Goal: Complete application form

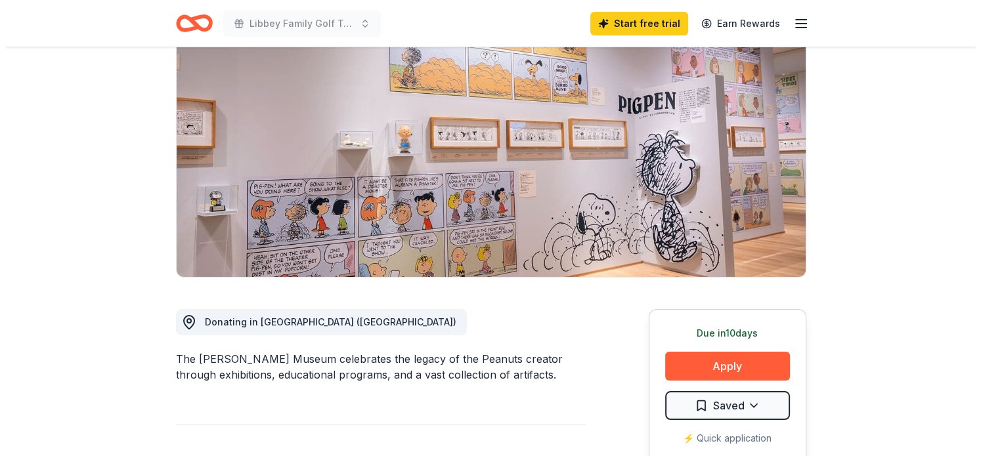
scroll to position [161, 0]
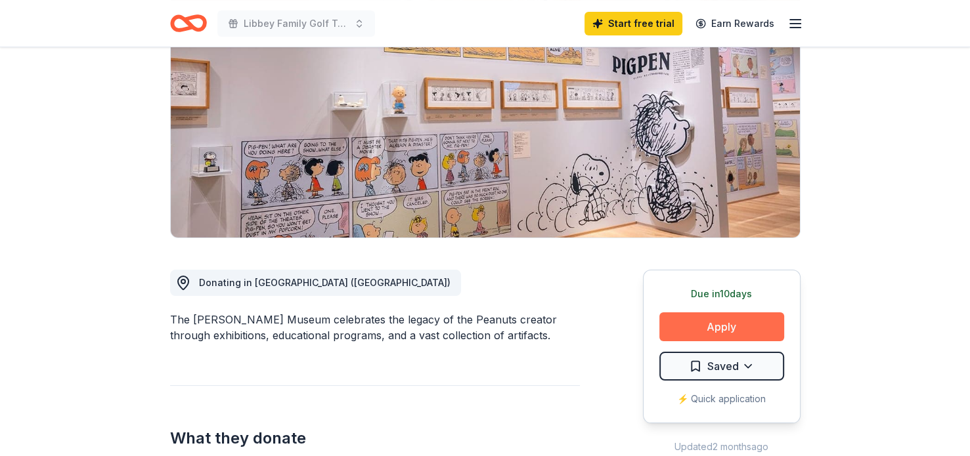
click at [716, 326] on button "Apply" at bounding box center [721, 327] width 125 height 29
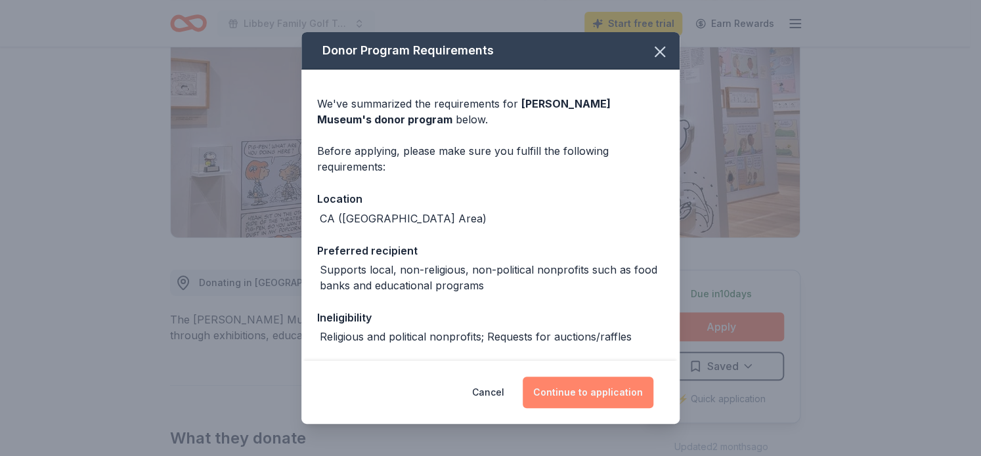
click at [580, 395] on button "Continue to application" at bounding box center [588, 393] width 131 height 32
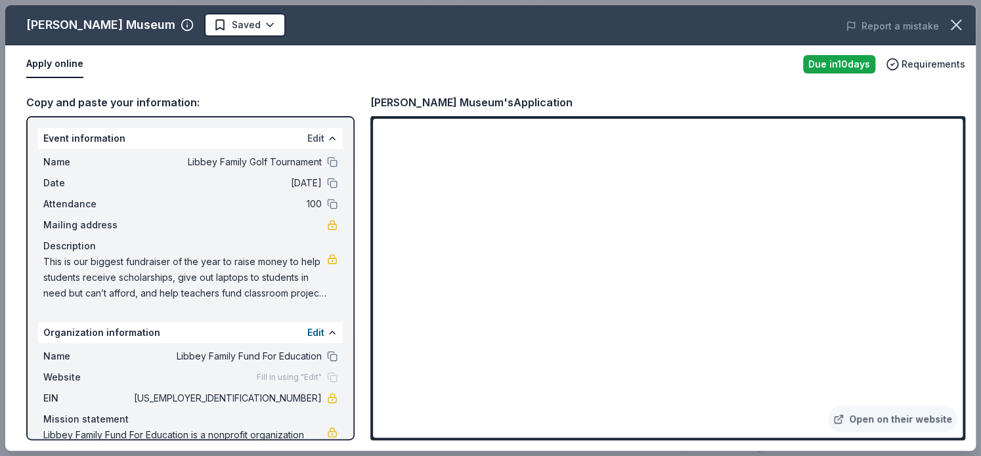
click at [307, 139] on button "Edit" at bounding box center [315, 139] width 17 height 16
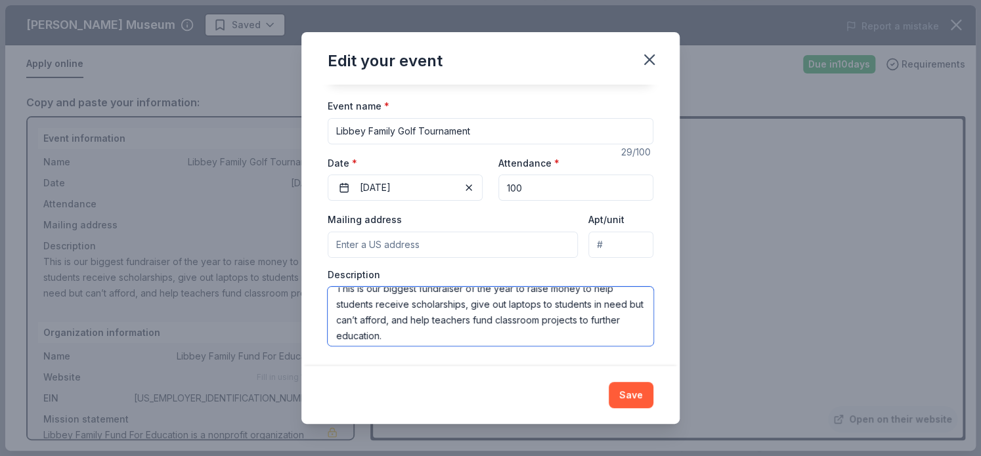
scroll to position [16, 0]
click at [423, 244] on input "Mailing address" at bounding box center [453, 245] width 250 height 26
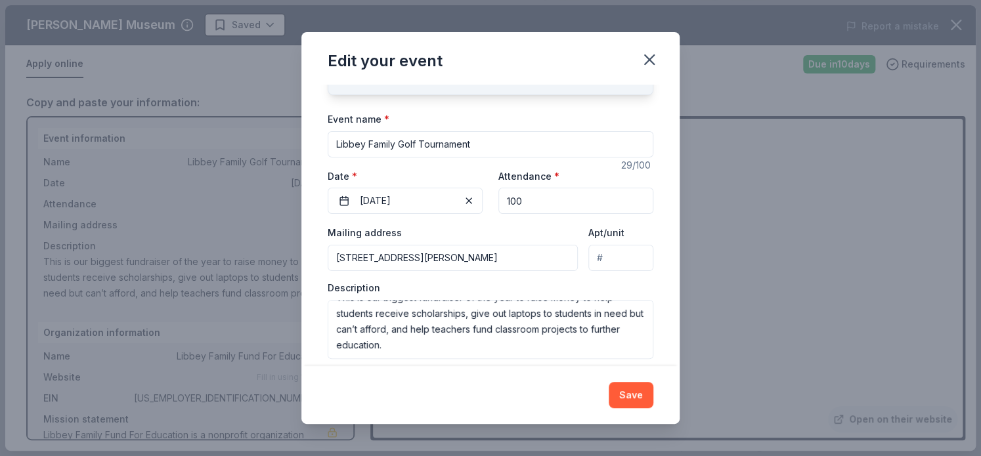
scroll to position [79, 0]
click at [460, 256] on input "[STREET_ADDRESS][PERSON_NAME]" at bounding box center [453, 257] width 250 height 26
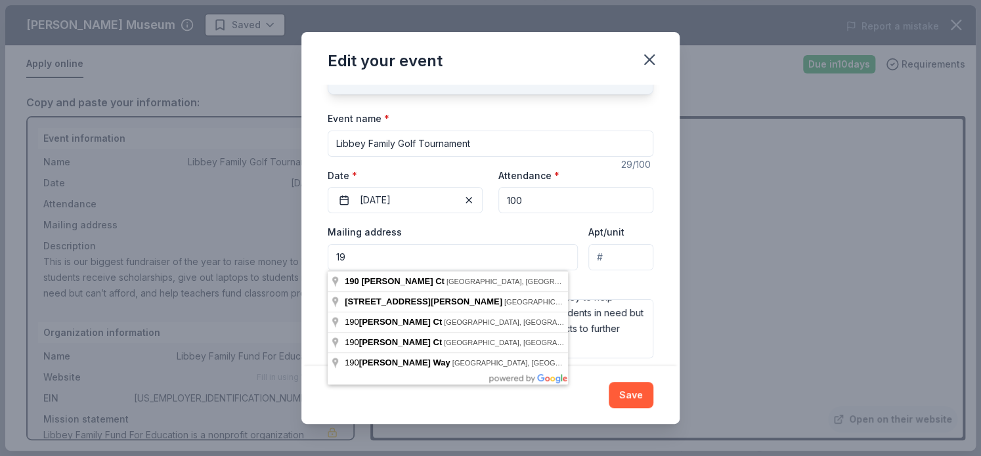
type input "1"
type input "[STREET_ADDRESS][PERSON_NAME]"
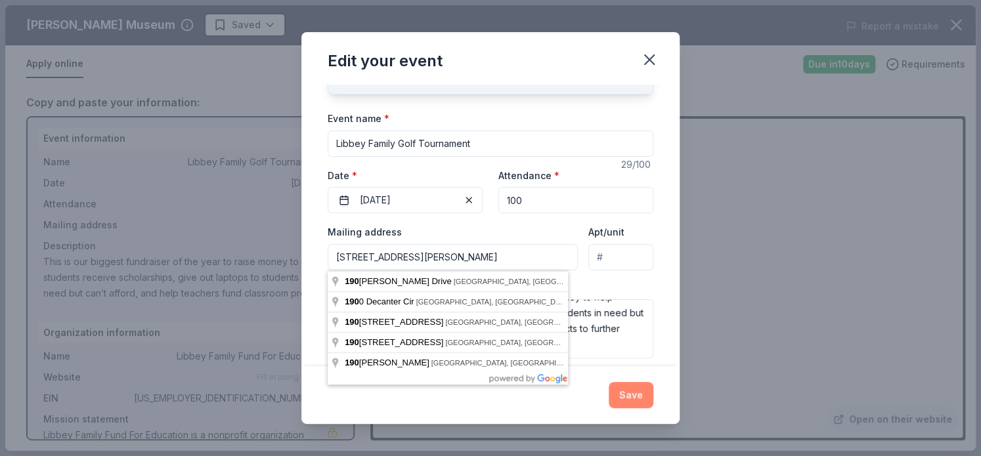
click at [633, 392] on button "Save" at bounding box center [631, 395] width 45 height 26
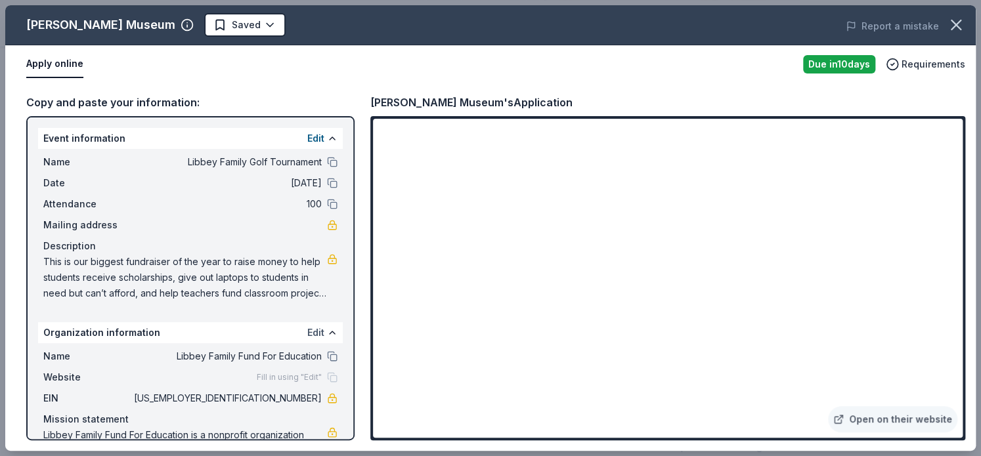
click at [307, 330] on button "Edit" at bounding box center [315, 333] width 17 height 16
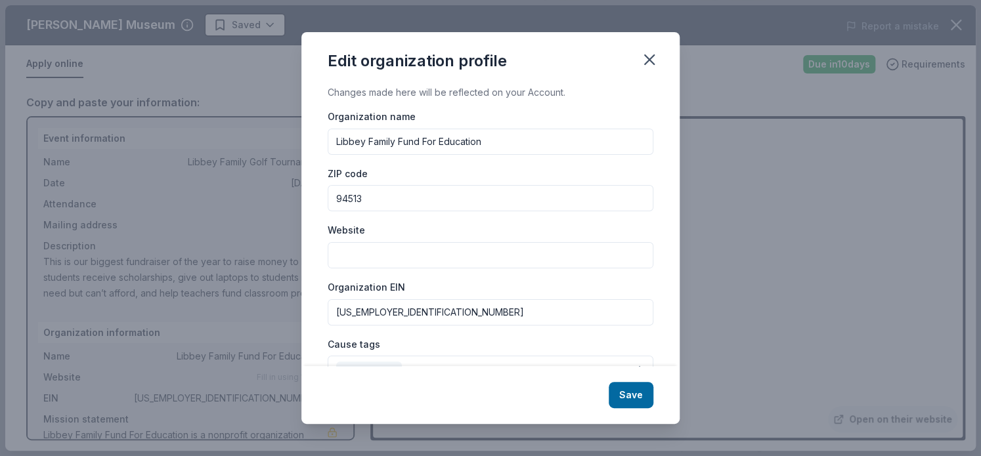
click at [457, 251] on input "Website" at bounding box center [491, 255] width 326 height 26
type input "[DOMAIN_NAME]"
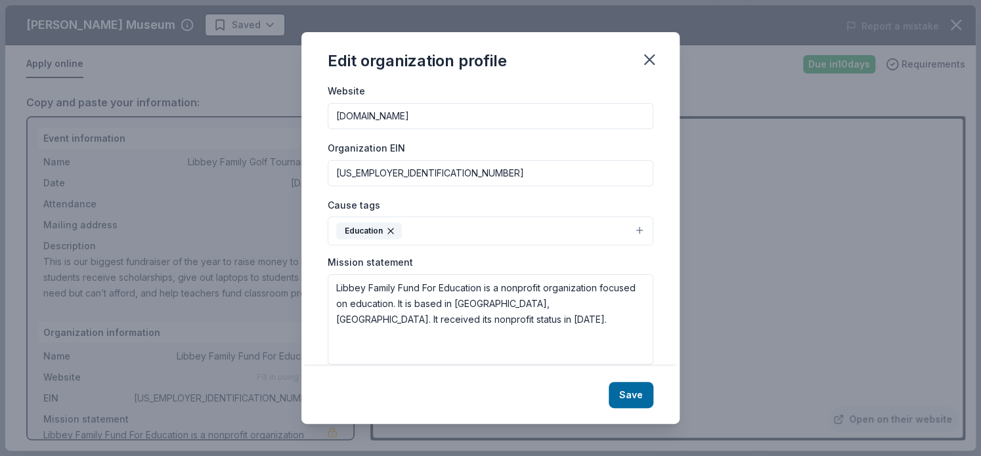
scroll to position [158, 0]
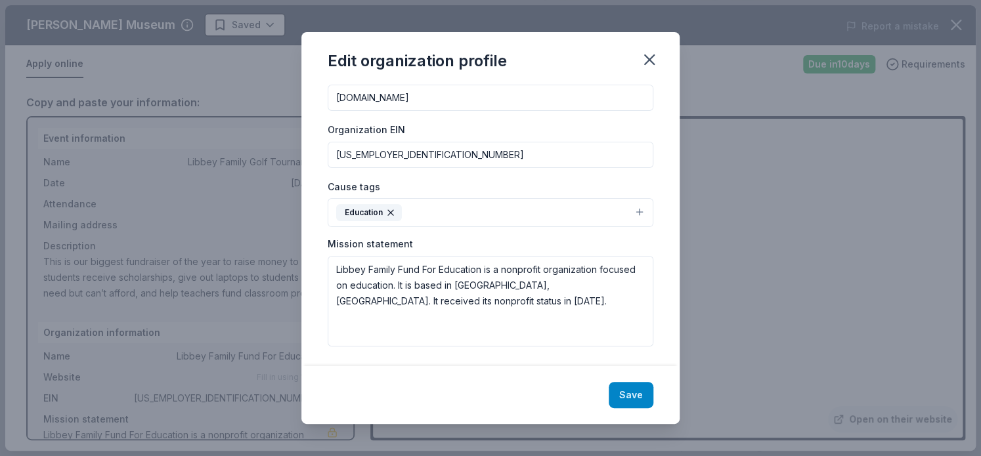
click at [634, 401] on button "Save" at bounding box center [631, 395] width 45 height 26
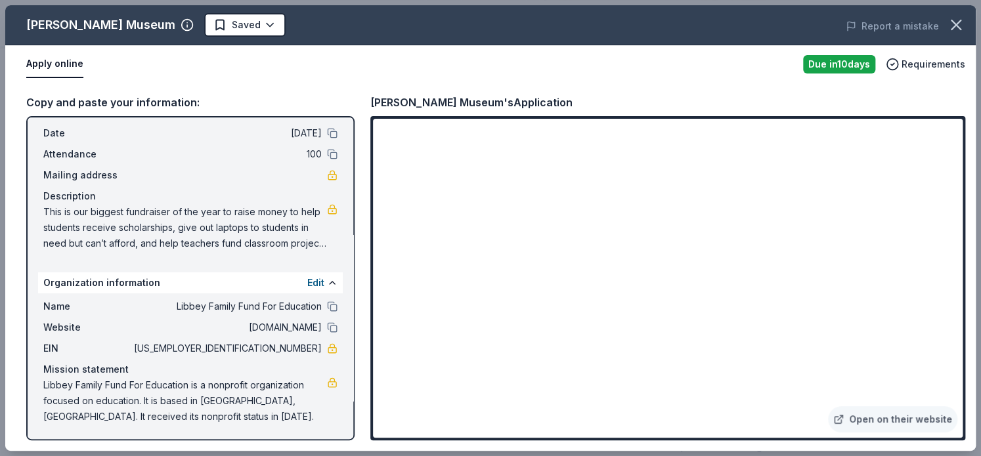
scroll to position [0, 0]
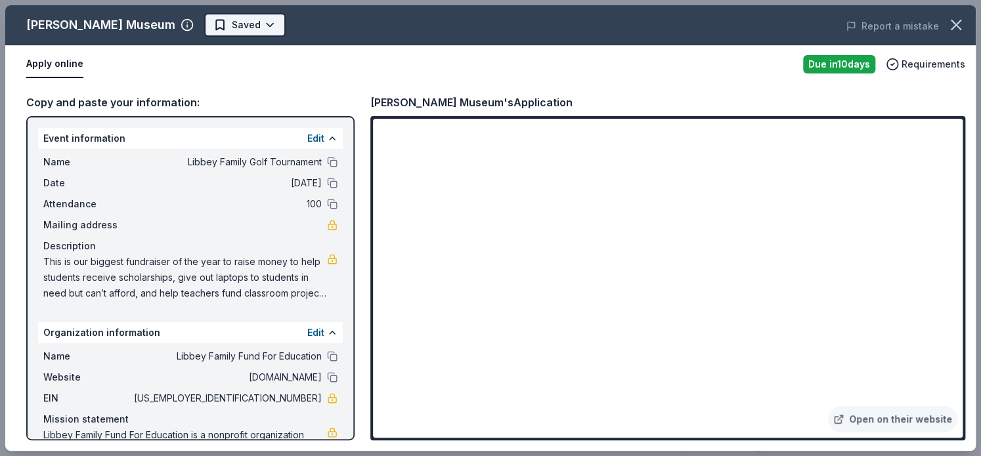
click at [259, 23] on body "Libbey Family Golf Tournament Start free trial Earn Rewards Due [DATE] Share [P…" at bounding box center [485, 67] width 970 height 456
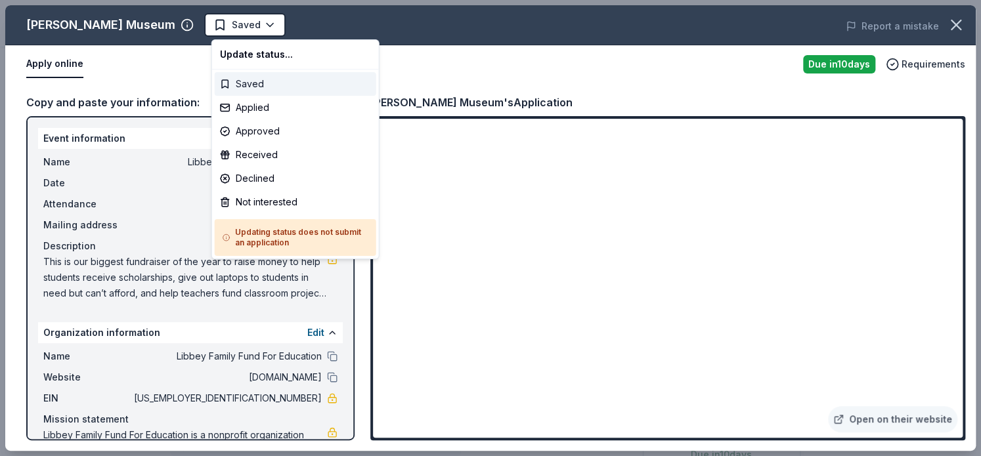
click at [255, 81] on div "Saved" at bounding box center [296, 84] width 162 height 24
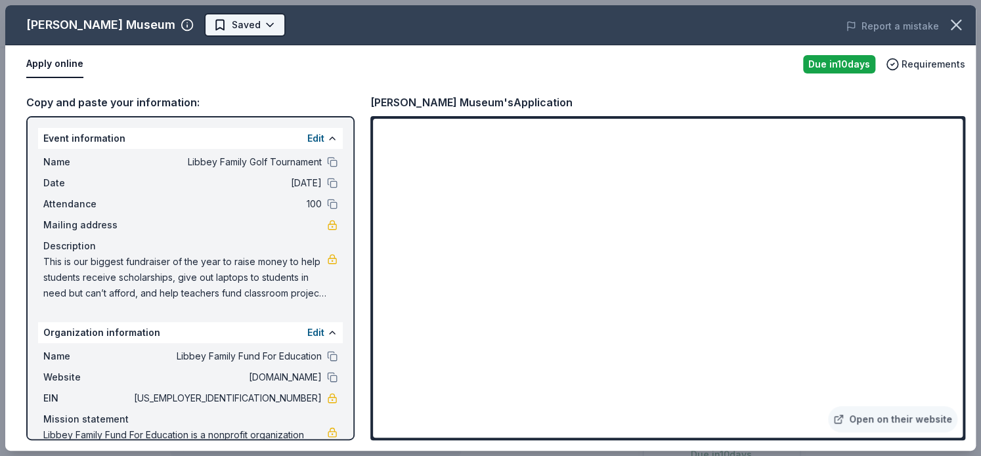
drag, startPoint x: 255, startPoint y: 81, endPoint x: 228, endPoint y: 24, distance: 62.6
click at [228, 24] on div "[PERSON_NAME] Museum Saved Report a mistake Apply online Due [DATE] Requirement…" at bounding box center [490, 228] width 970 height 446
